Goal: Task Accomplishment & Management: Manage account settings

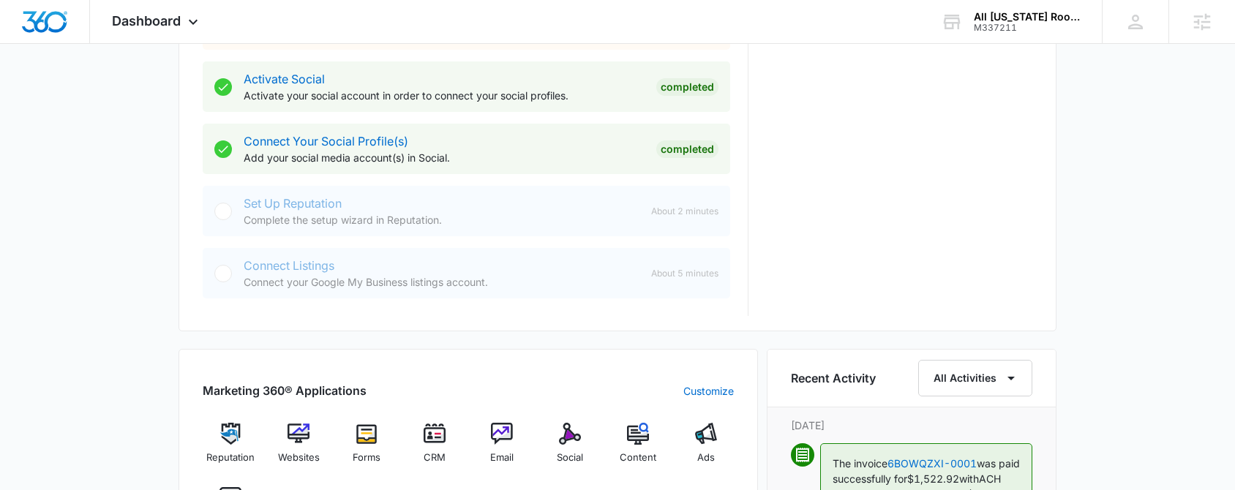
scroll to position [413, 0]
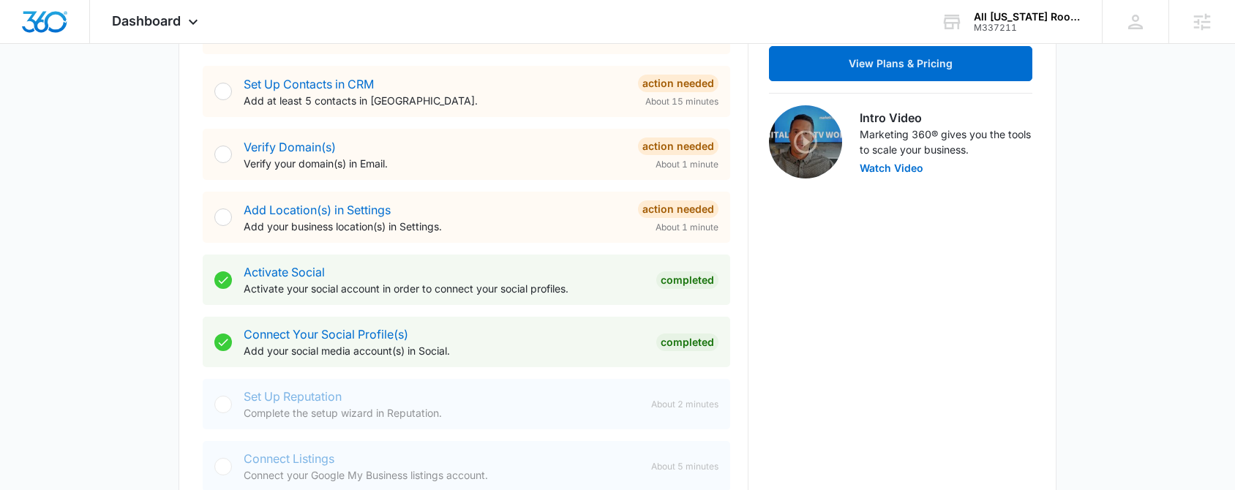
click at [289, 279] on div "Activate Social Activate your social account in order to connect your social pr…" at bounding box center [444, 279] width 401 height 33
click at [306, 274] on link "Activate Social" at bounding box center [284, 272] width 81 height 15
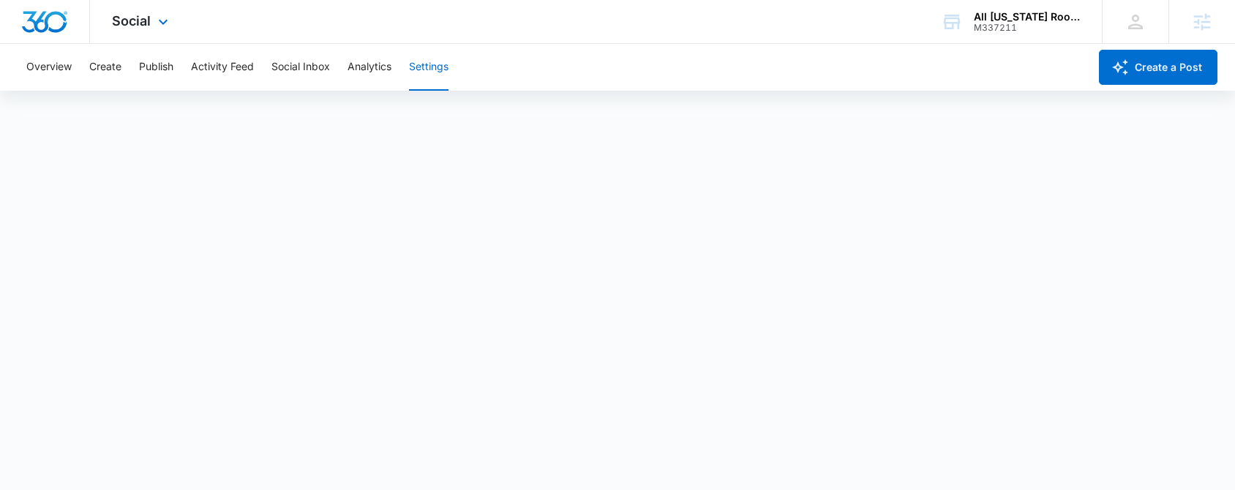
click at [45, 16] on img "Dashboard" at bounding box center [44, 22] width 47 height 22
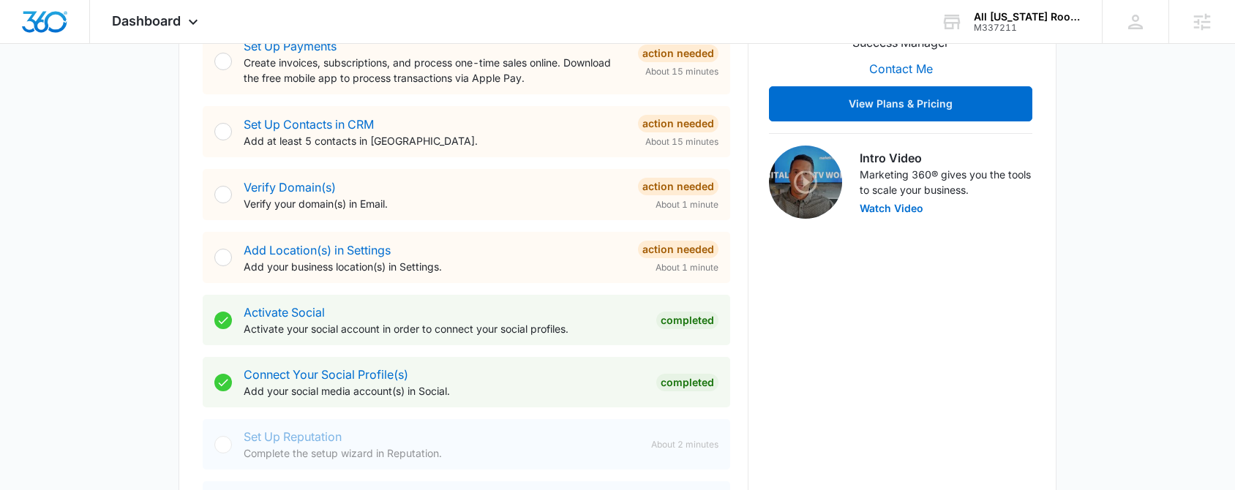
scroll to position [499, 0]
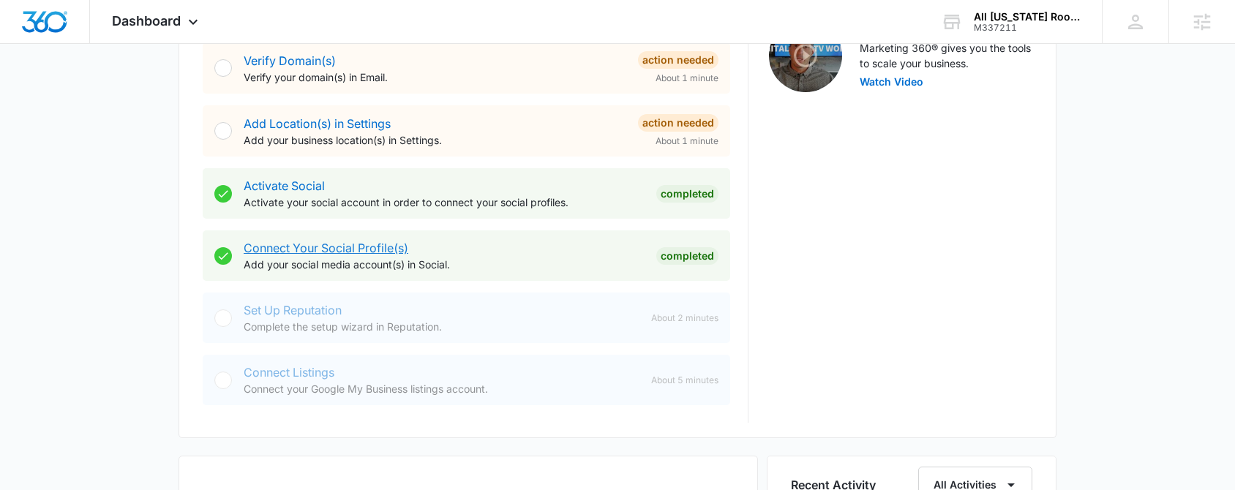
click at [320, 247] on link "Connect Your Social Profile(s)" at bounding box center [326, 248] width 165 height 15
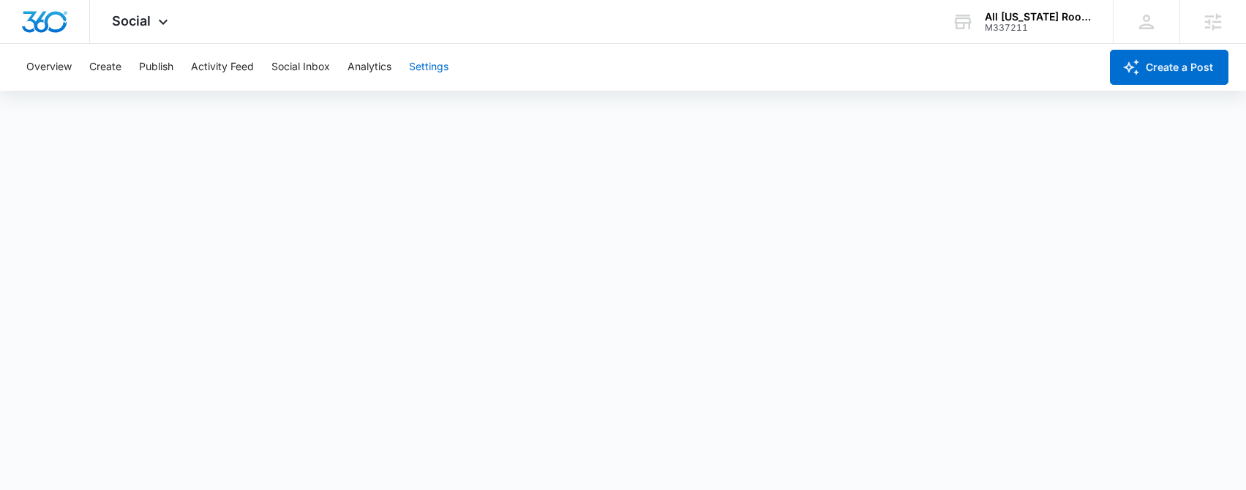
click at [413, 66] on button "Settings" at bounding box center [428, 67] width 39 height 47
click at [112, 23] on span "Social" at bounding box center [131, 20] width 39 height 15
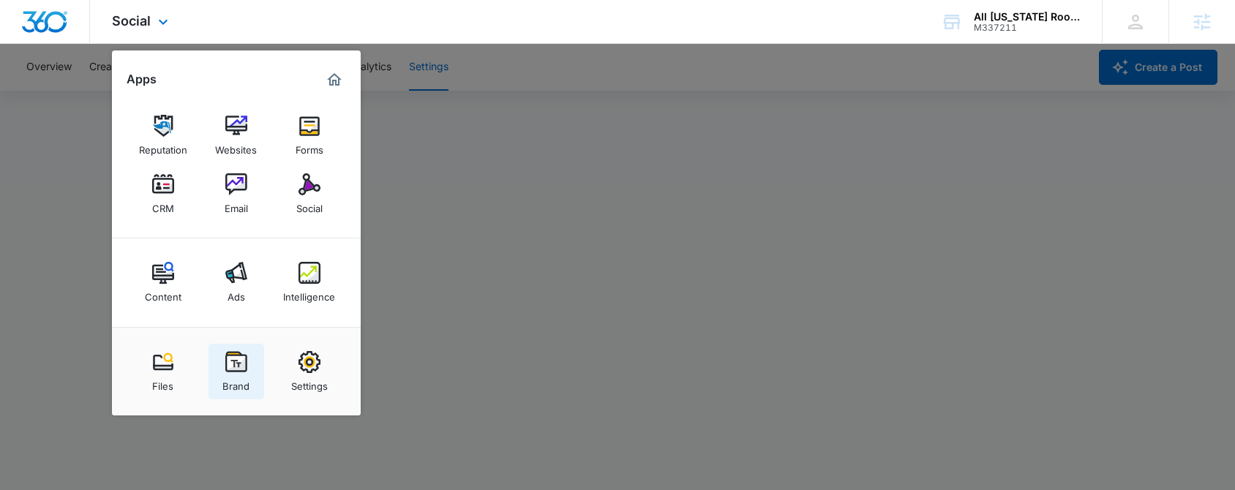
click at [251, 380] on link "Brand" at bounding box center [236, 372] width 56 height 56
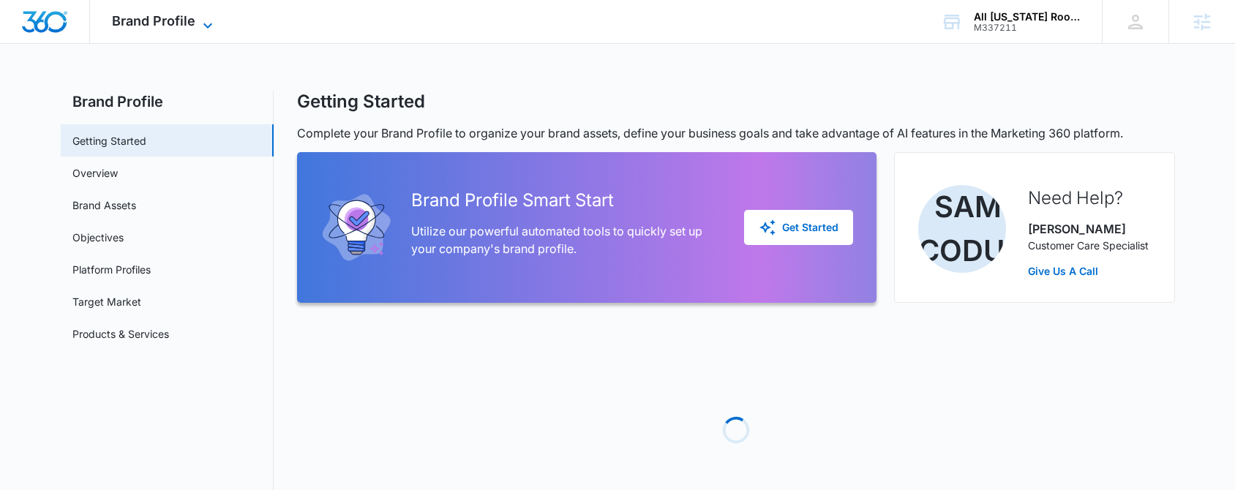
click at [178, 15] on span "Brand Profile" at bounding box center [153, 20] width 83 height 15
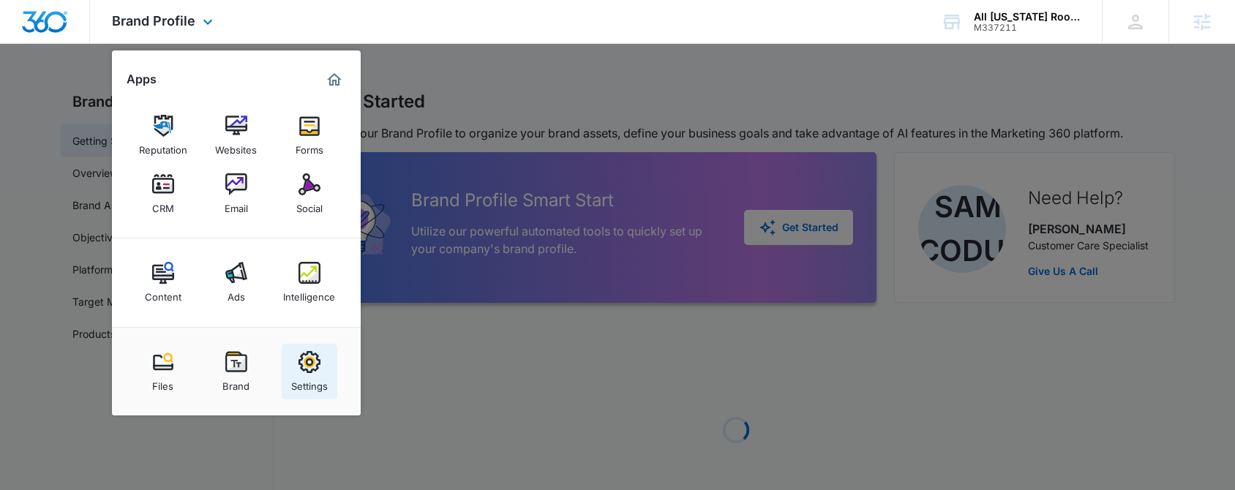
click at [301, 359] on img at bounding box center [309, 362] width 22 height 22
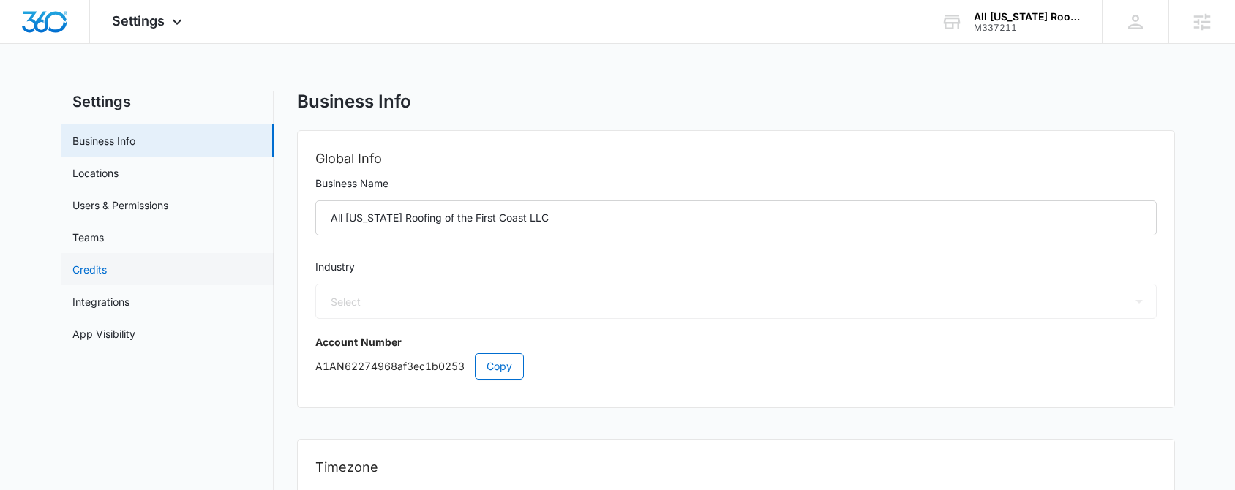
select select "6"
select select "US"
select select "America/New_York"
click at [109, 168] on link "Locations" at bounding box center [95, 172] width 46 height 15
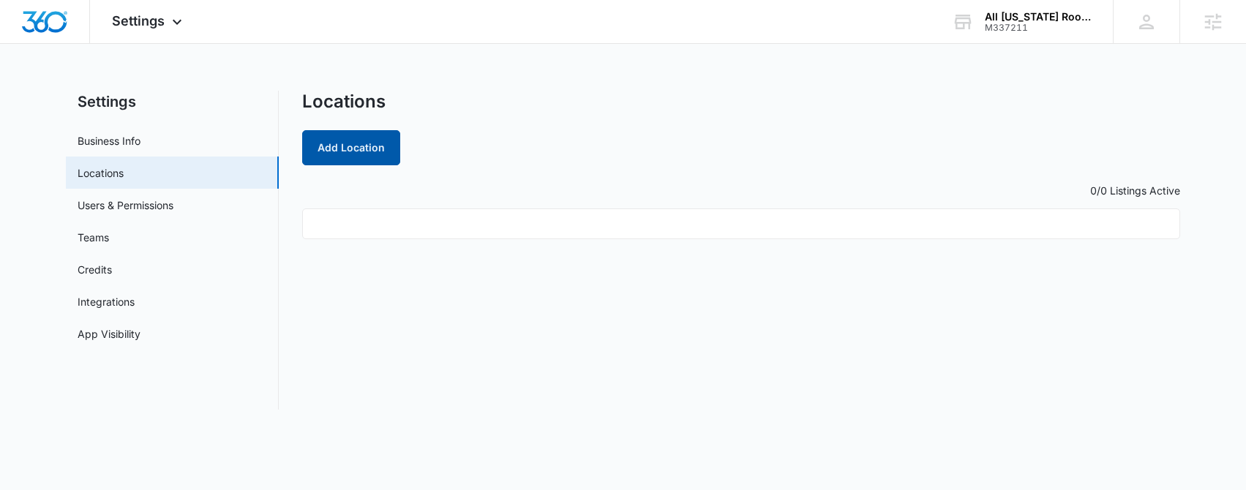
click at [363, 152] on button "Add Location" at bounding box center [351, 147] width 98 height 35
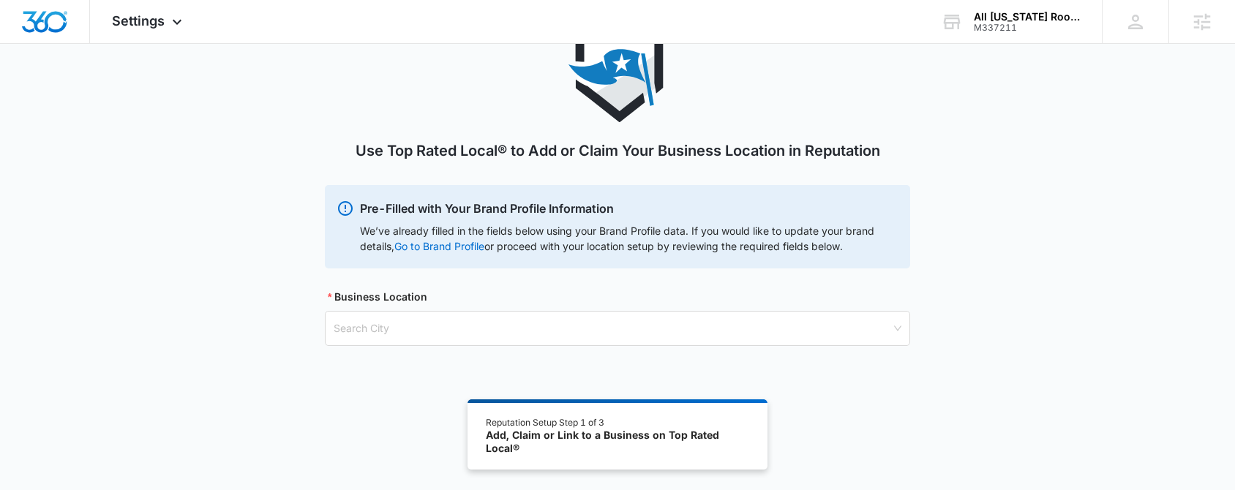
scroll to position [80, 0]
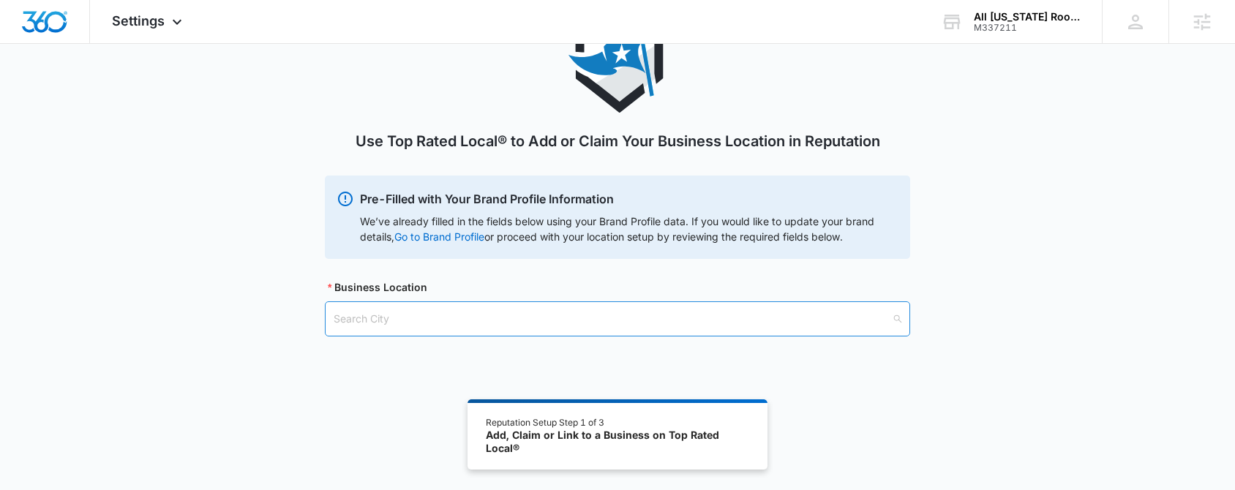
click at [421, 313] on input "search" at bounding box center [612, 319] width 557 height 34
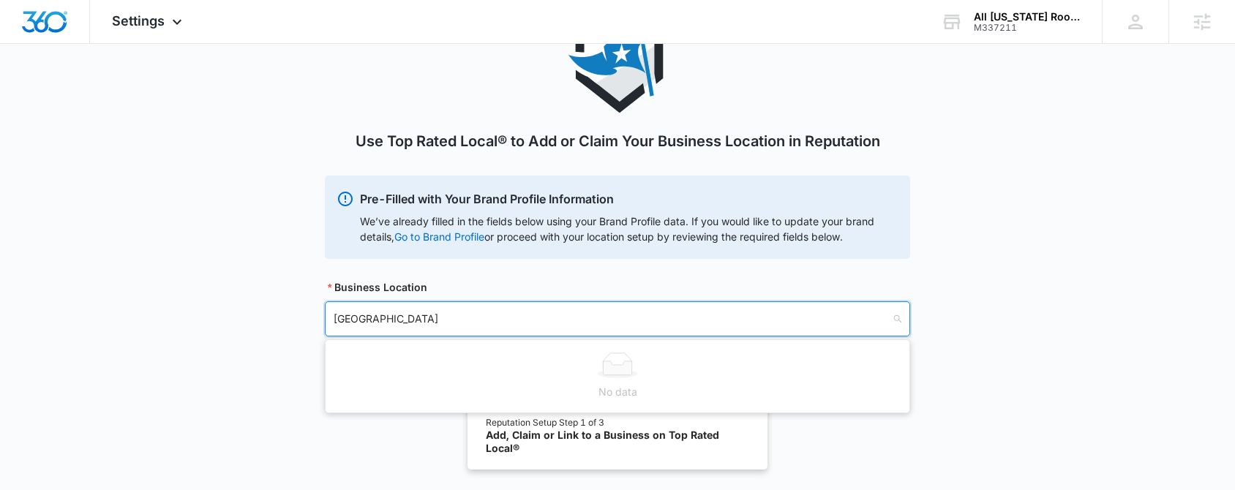
type input "Jacksonville"
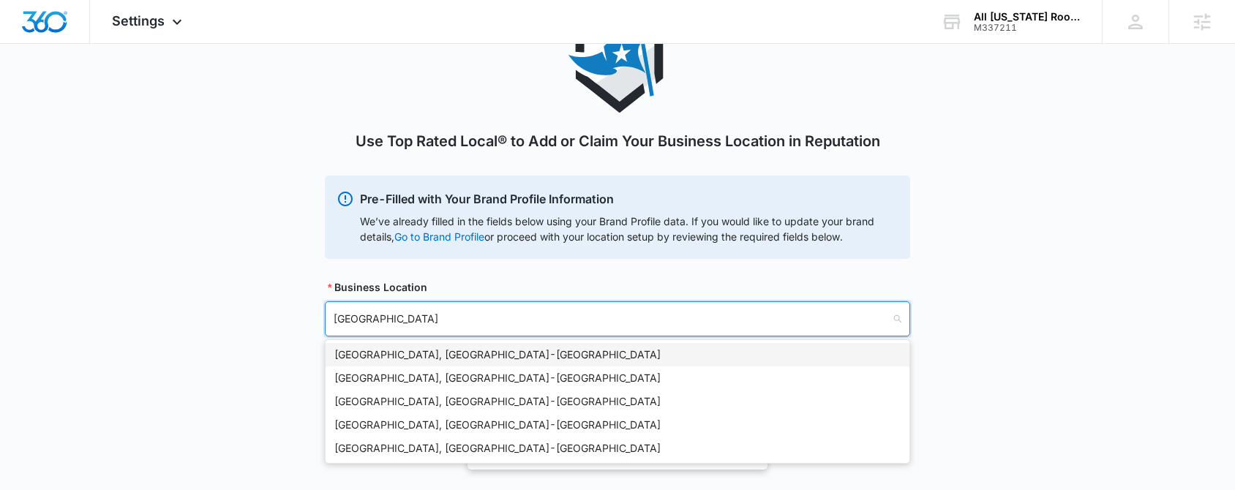
click at [434, 344] on div "Jacksonville, FL - USA" at bounding box center [617, 354] width 584 height 23
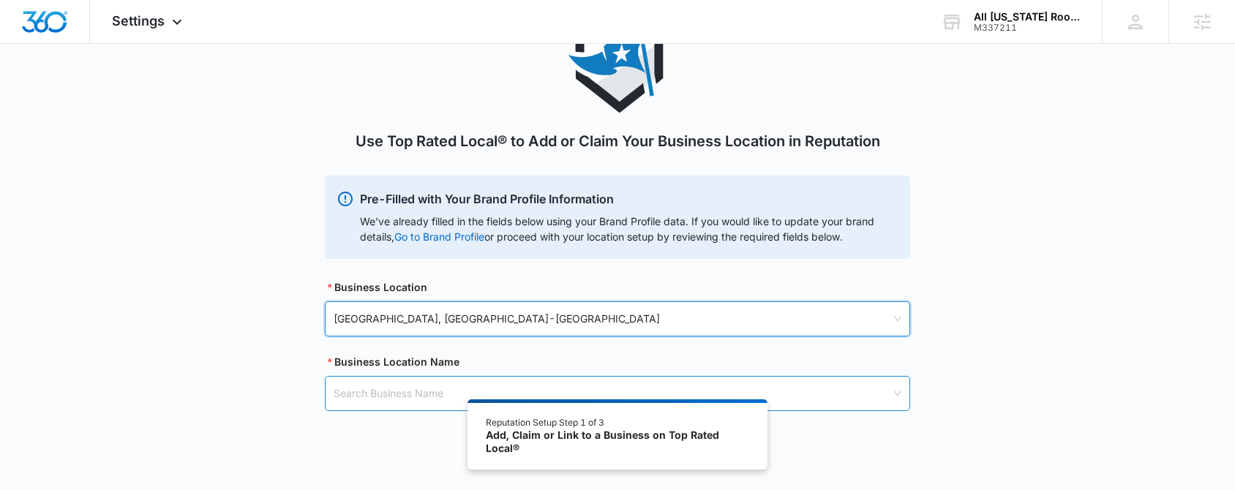
click at [376, 399] on input "search" at bounding box center [612, 394] width 557 height 34
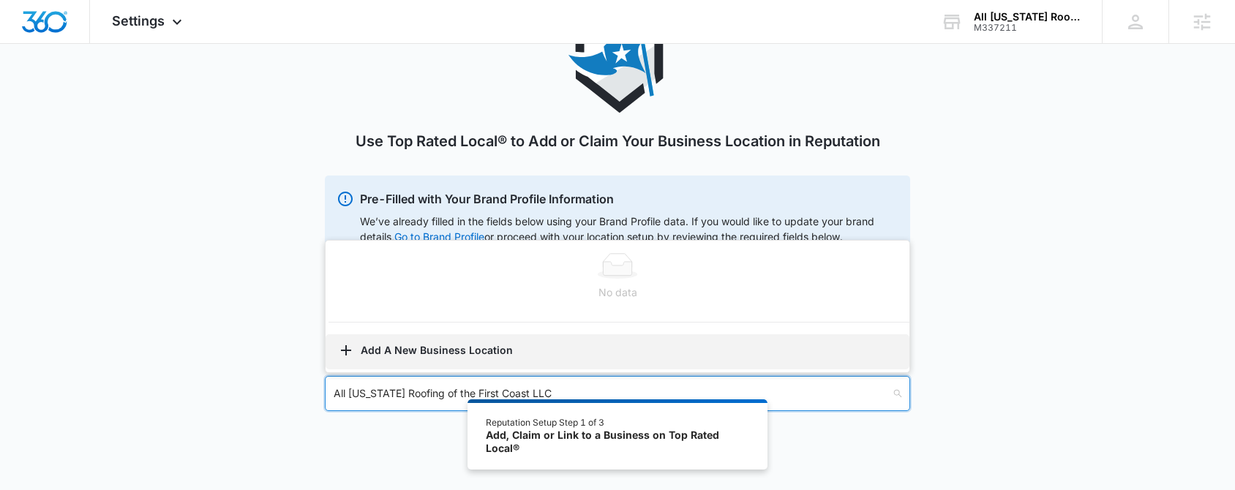
type input "All Florida Roofing of the First Coast LLC"
click at [408, 357] on button "Add A New Business Location" at bounding box center [617, 351] width 584 height 35
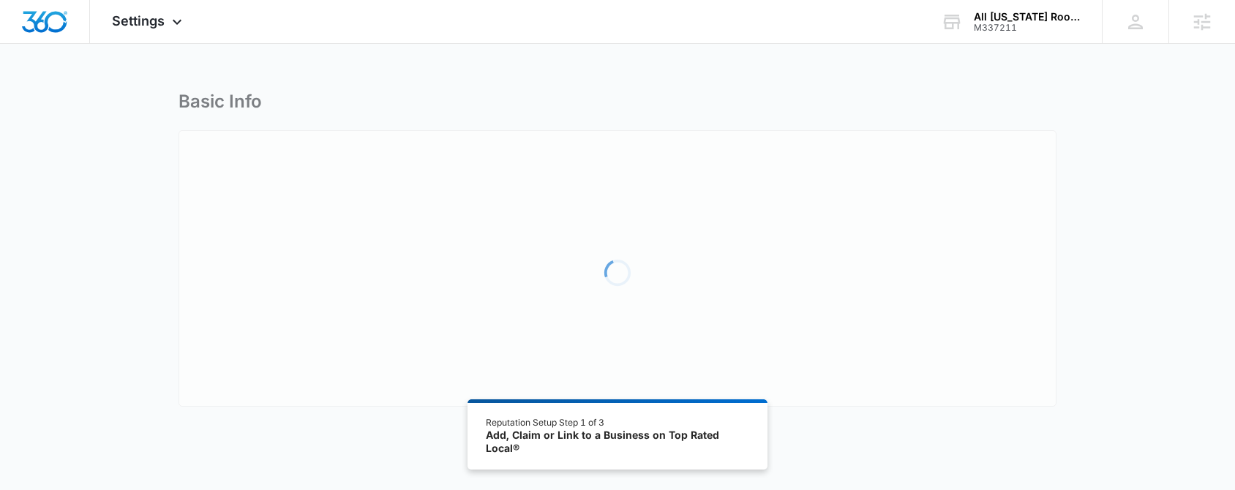
select select "Florida"
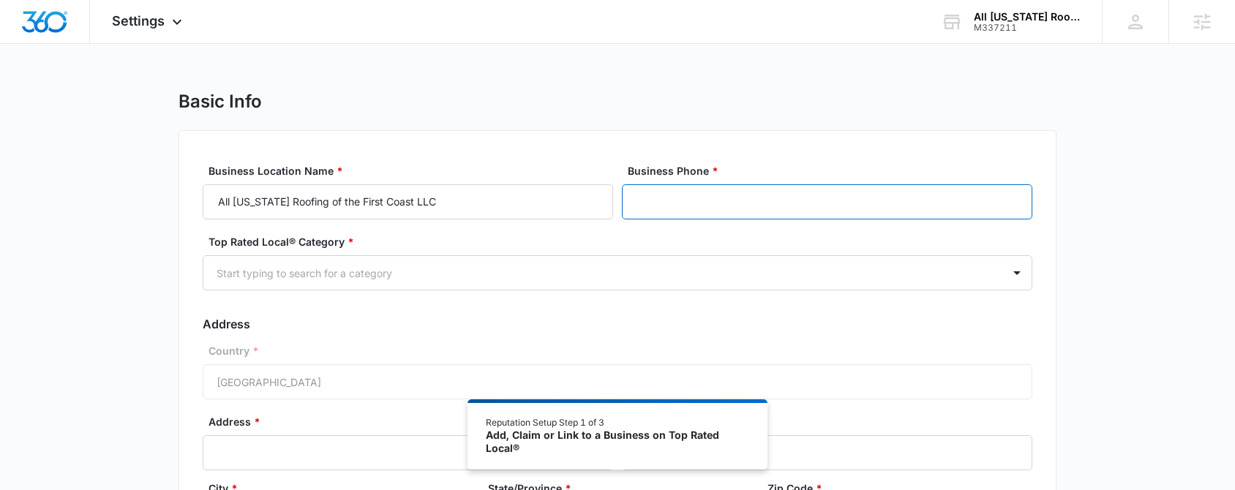
click at [718, 199] on input "Business Phone *" at bounding box center [827, 201] width 410 height 35
paste input "(904) 832-2384"
type input "(904) 832-2384"
click at [850, 121] on div "Basic Info Business Location Name * All Florida Roofing of the First Coast LLC …" at bounding box center [617, 377] width 878 height 572
click at [726, 205] on input "(904) 832-2384" at bounding box center [827, 201] width 410 height 35
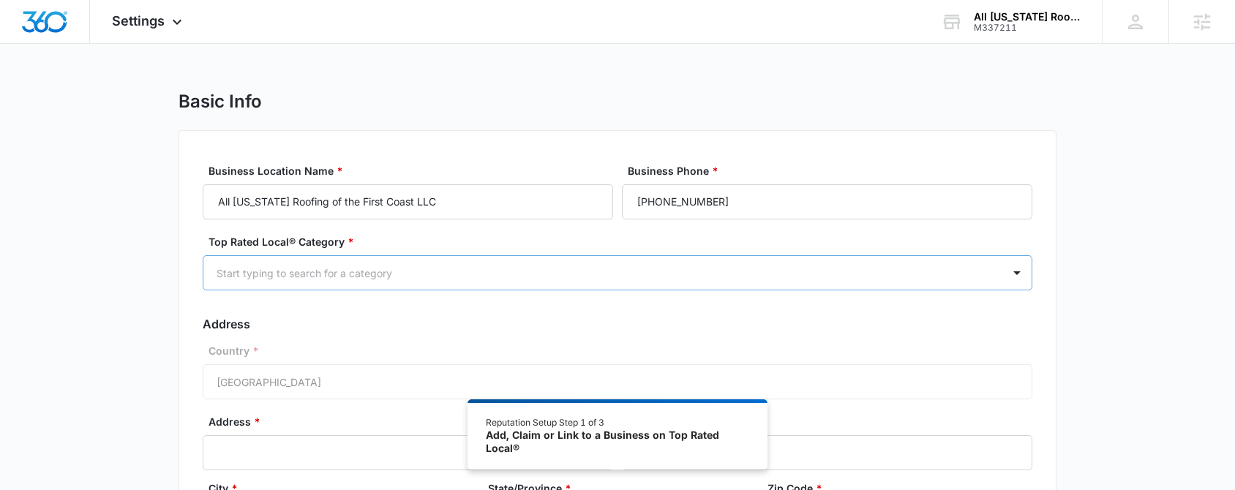
click at [633, 276] on div at bounding box center [600, 273] width 767 height 18
type input "Roof"
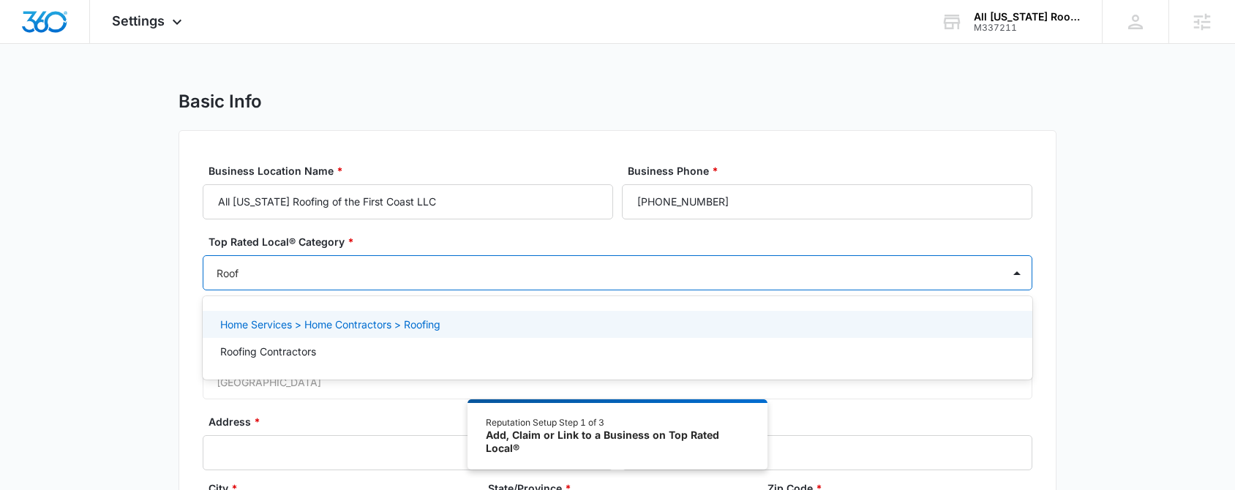
click at [333, 328] on p "Home Services > Home Contractors > Roofing" at bounding box center [330, 324] width 220 height 15
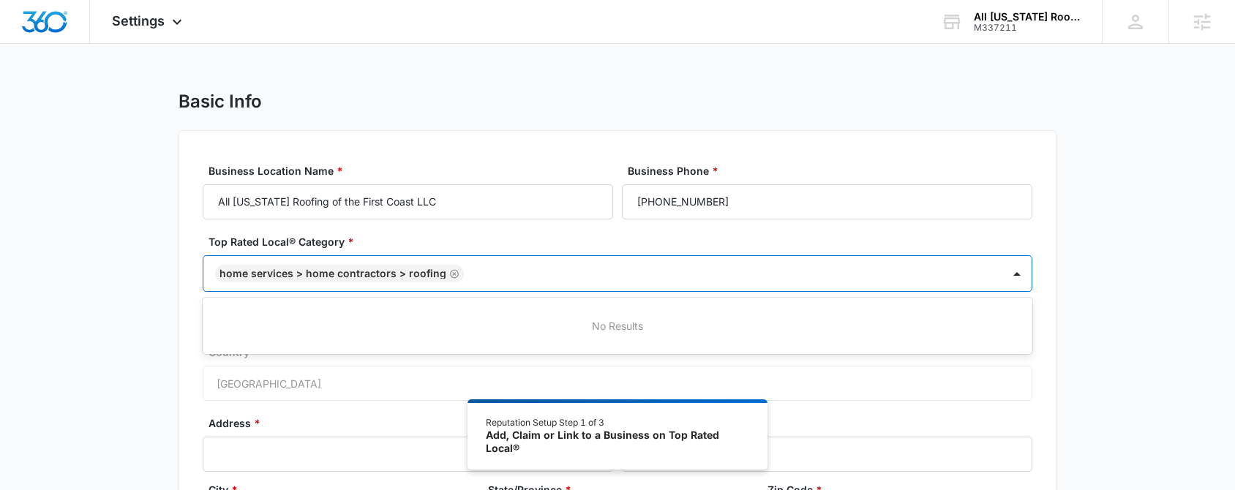
click at [1130, 323] on div "Basic Info Business Location Name * All Florida Roofing of the First Coast LLC …" at bounding box center [617, 377] width 1235 height 573
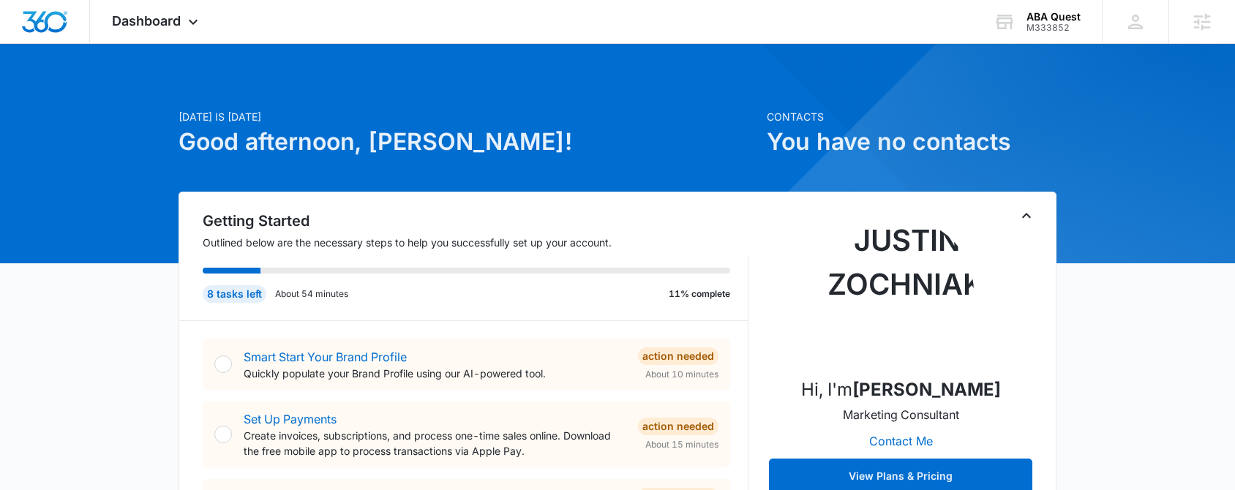
click at [355, 341] on div "Smart Start Your Brand Profile Quickly populate your Brand Profile using our AI…" at bounding box center [466, 364] width 527 height 51
click at [355, 353] on link "Smart Start Your Brand Profile" at bounding box center [325, 357] width 163 height 15
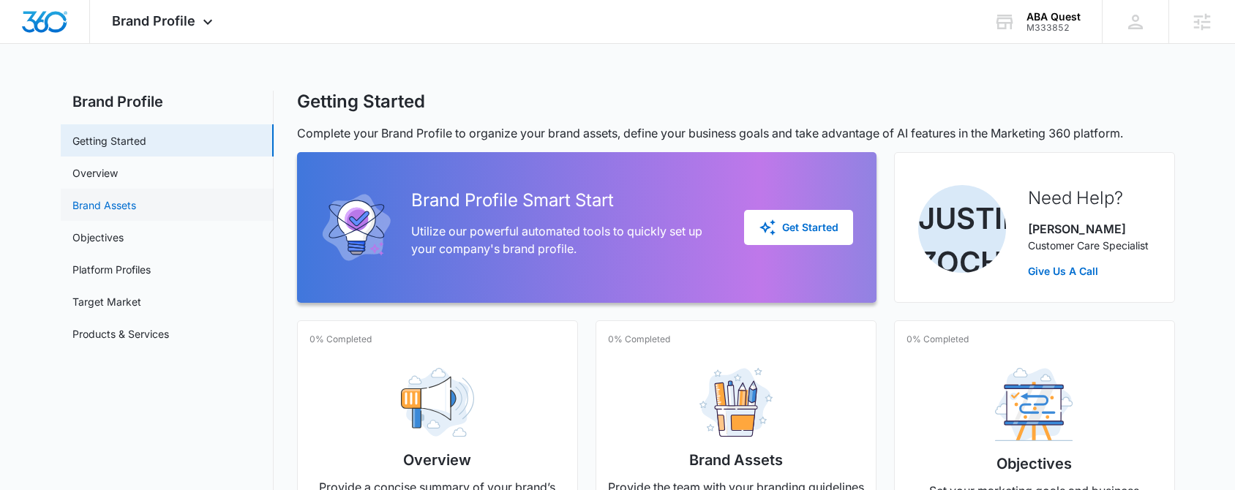
click at [102, 206] on link "Brand Assets" at bounding box center [104, 204] width 64 height 15
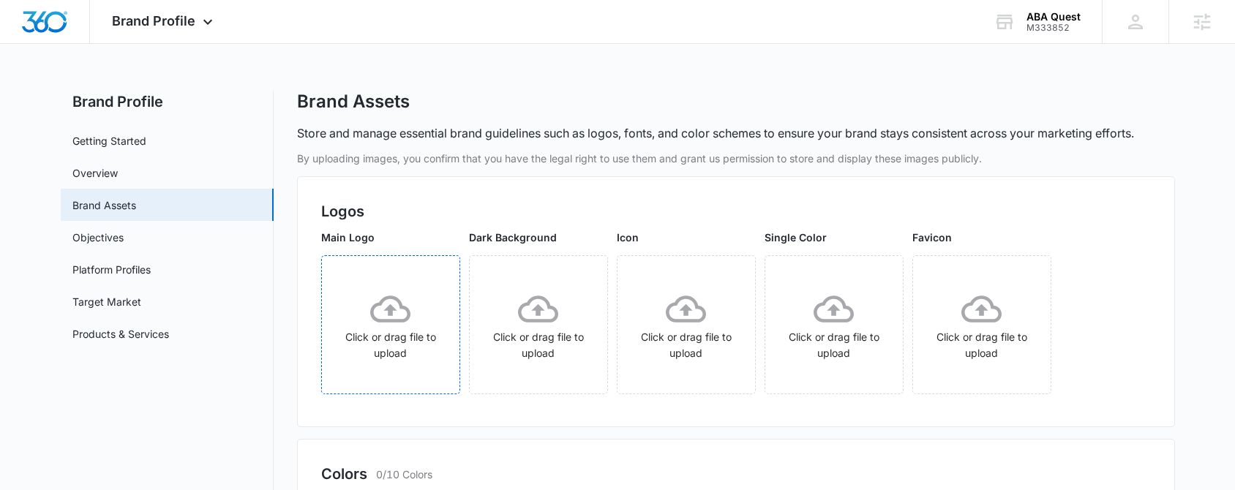
click at [415, 331] on div "Click or drag file to upload" at bounding box center [391, 325] width 138 height 72
click at [385, 331] on div "Click or drag file to upload" at bounding box center [391, 325] width 138 height 72
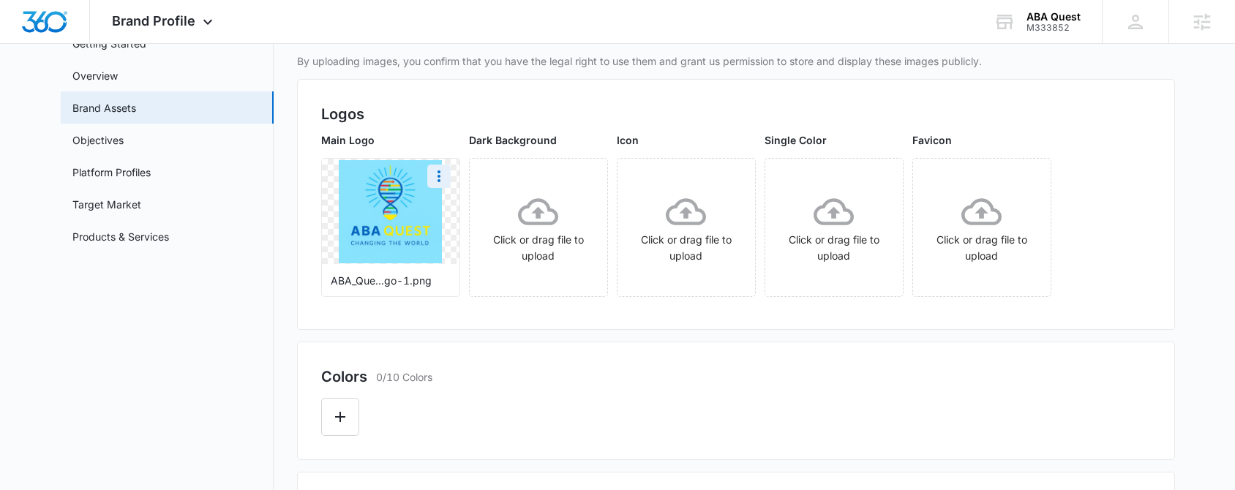
scroll to position [90, 0]
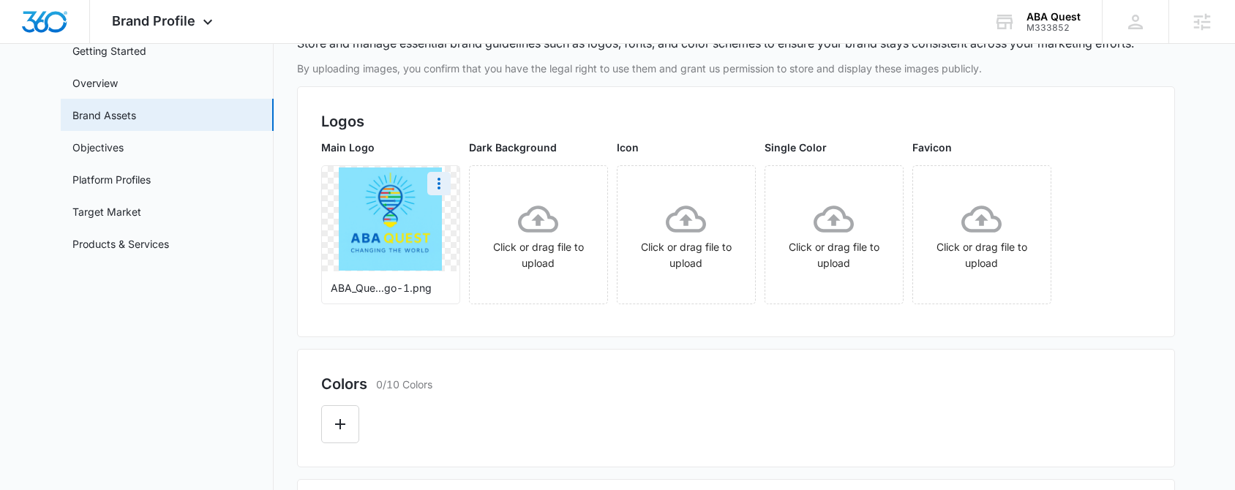
click at [410, 214] on img at bounding box center [390, 218] width 103 height 103
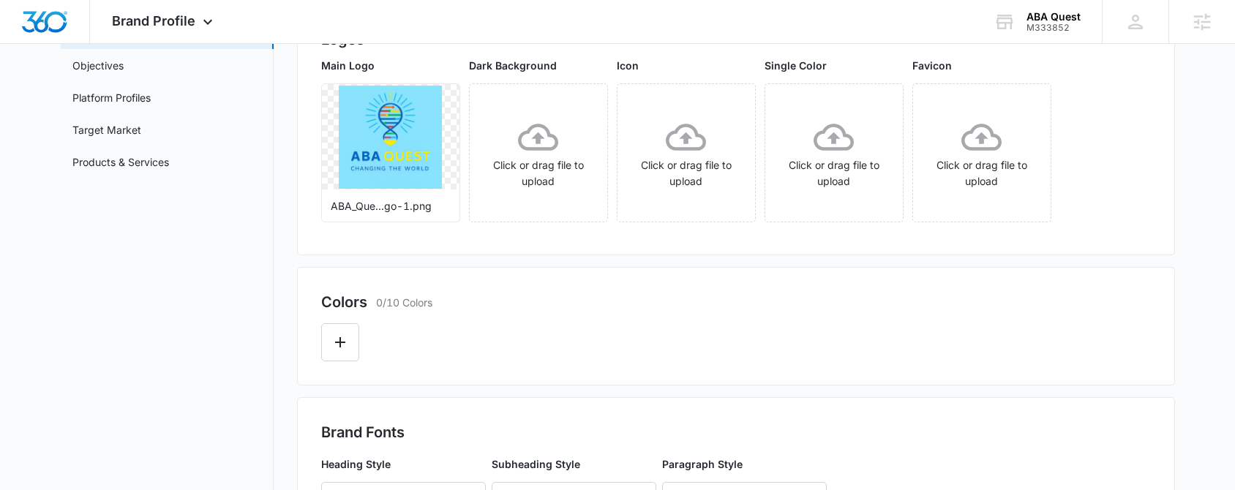
scroll to position [181, 0]
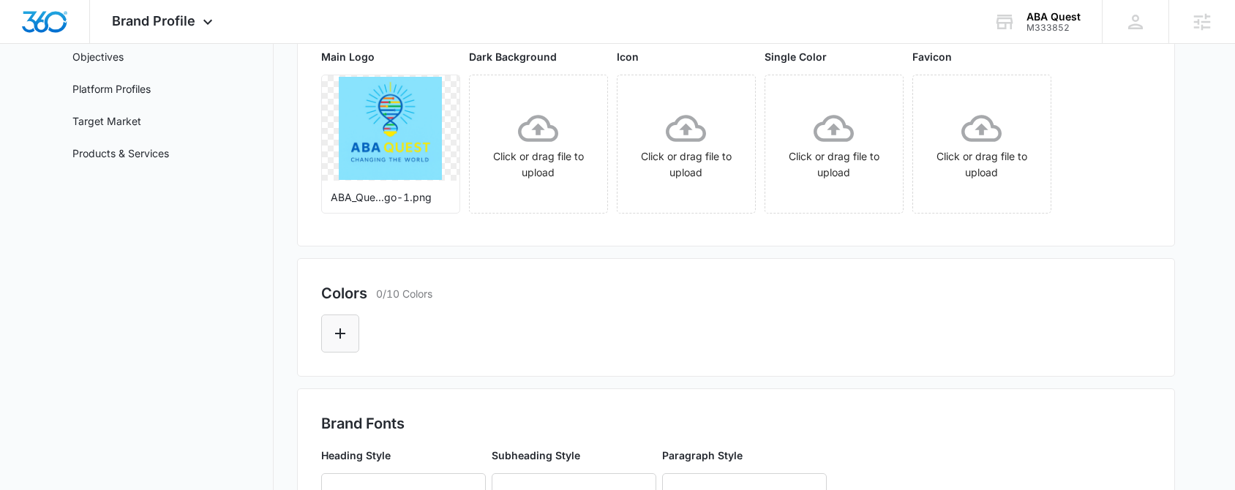
click at [338, 334] on icon "Edit Color" at bounding box center [340, 333] width 10 height 10
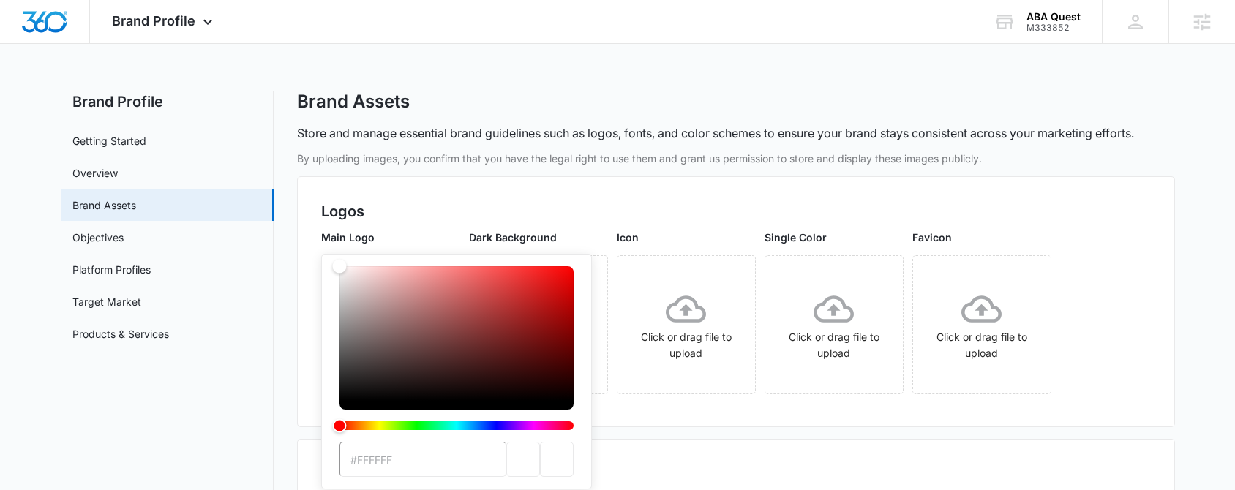
type input "#0064BF"
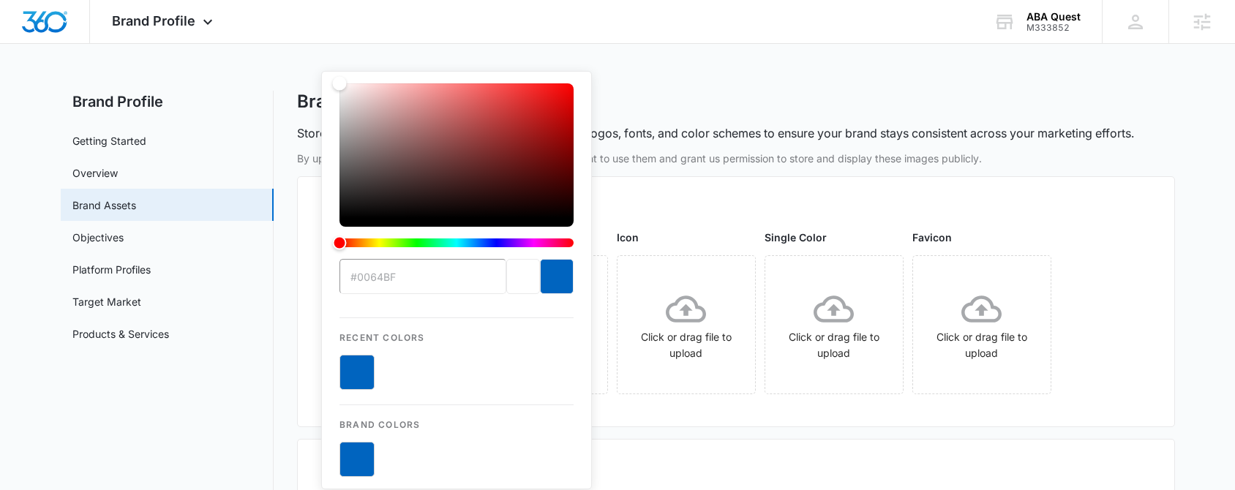
click at [743, 416] on div "Logos Main Logo ABA_Que...go-1.png Dark Background Click or drag file to upload…" at bounding box center [736, 301] width 878 height 251
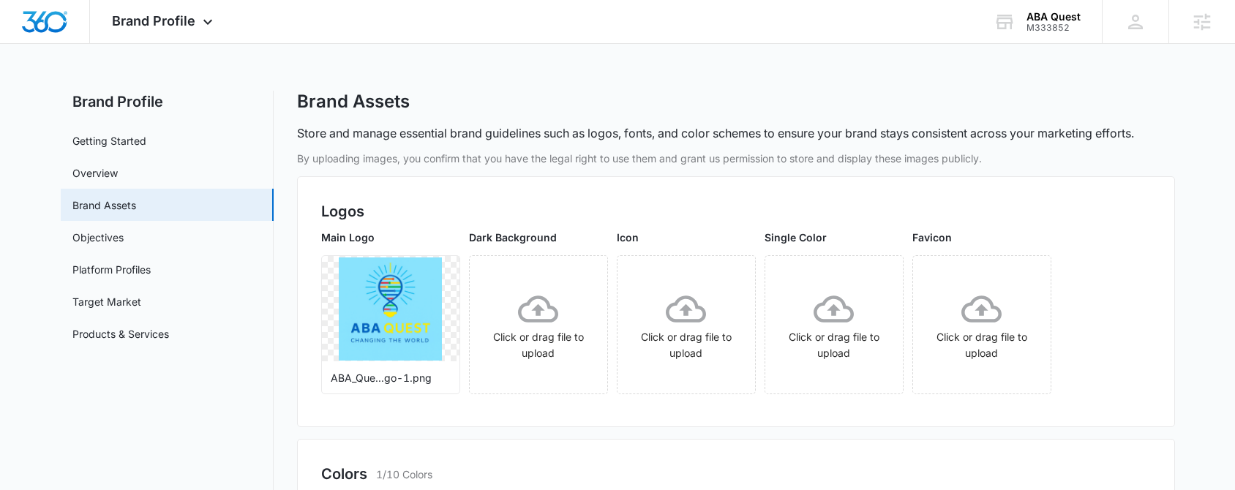
scroll to position [265, 0]
